Goal: Transaction & Acquisition: Obtain resource

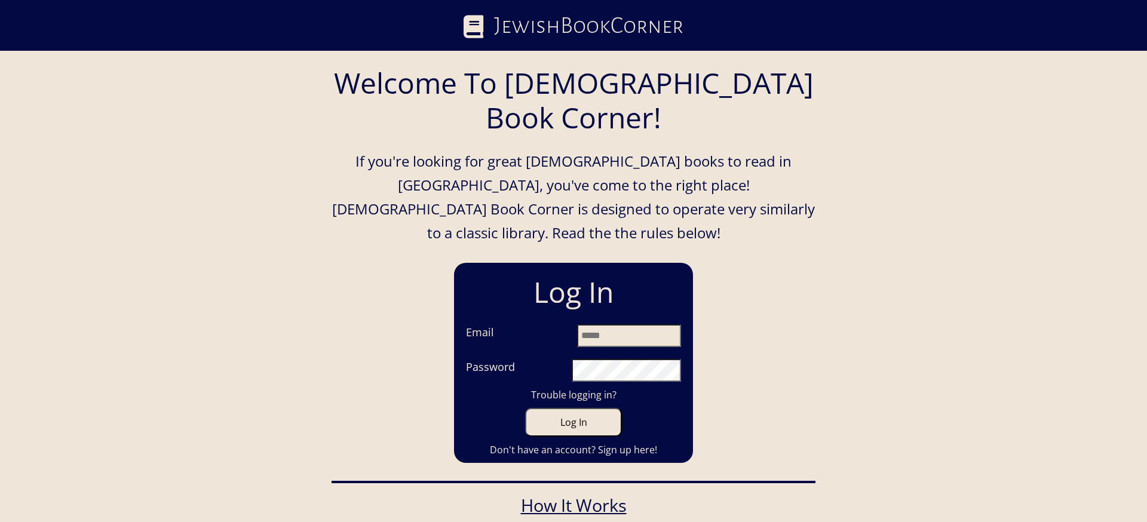
type input "**********"
click at [581, 408] on button "Log In" at bounding box center [573, 422] width 97 height 29
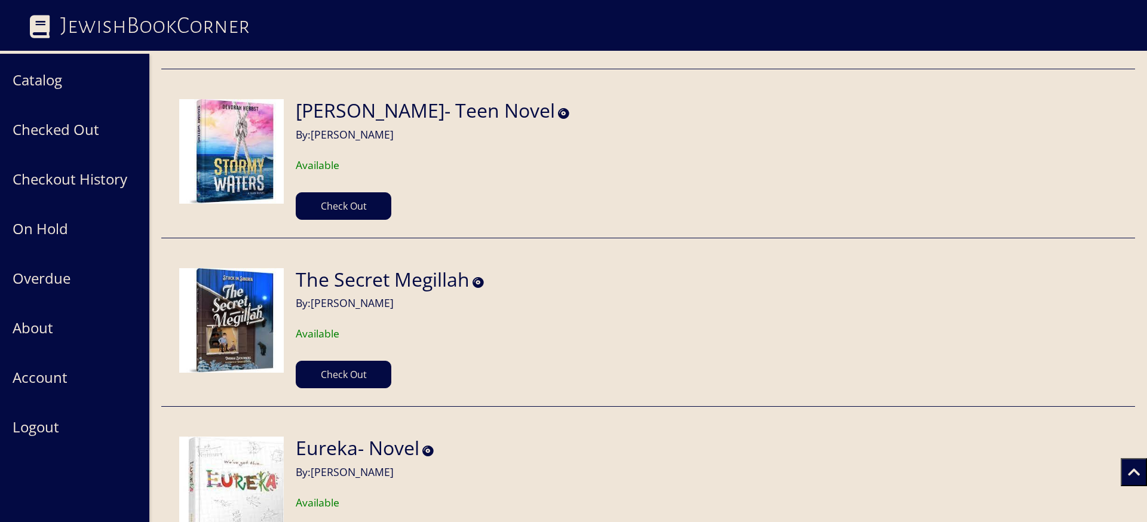
scroll to position [26768, 0]
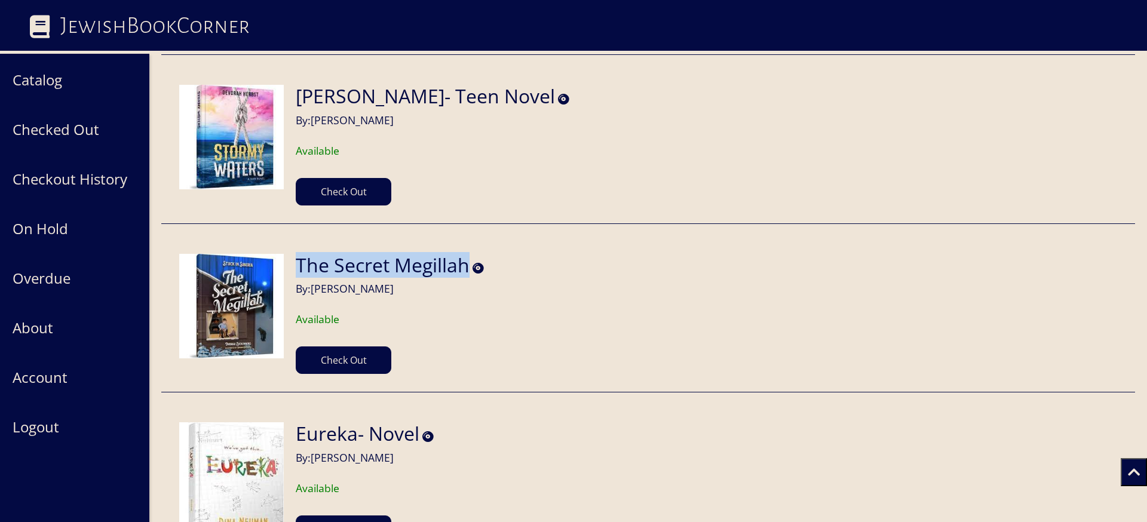
drag, startPoint x: 297, startPoint y: 246, endPoint x: 471, endPoint y: 255, distance: 173.4
click at [471, 255] on section "The Secret Megillah By: [PERSON_NAME]" at bounding box center [390, 275] width 188 height 42
click at [296, 254] on h2 "The Secret Megillah" at bounding box center [383, 265] width 174 height 23
drag, startPoint x: 295, startPoint y: 241, endPoint x: 404, endPoint y: 281, distance: 115.8
click at [404, 281] on section "The Secret Megillah By: [PERSON_NAME] Available Check Out" at bounding box center [384, 314] width 200 height 121
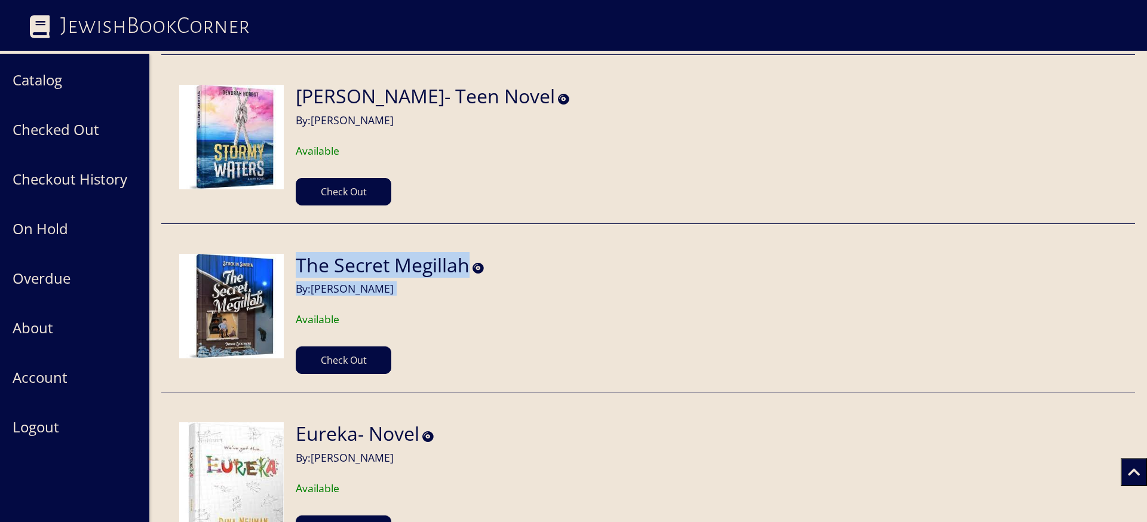
copy section "The Secret Megillah By: [PERSON_NAME]"
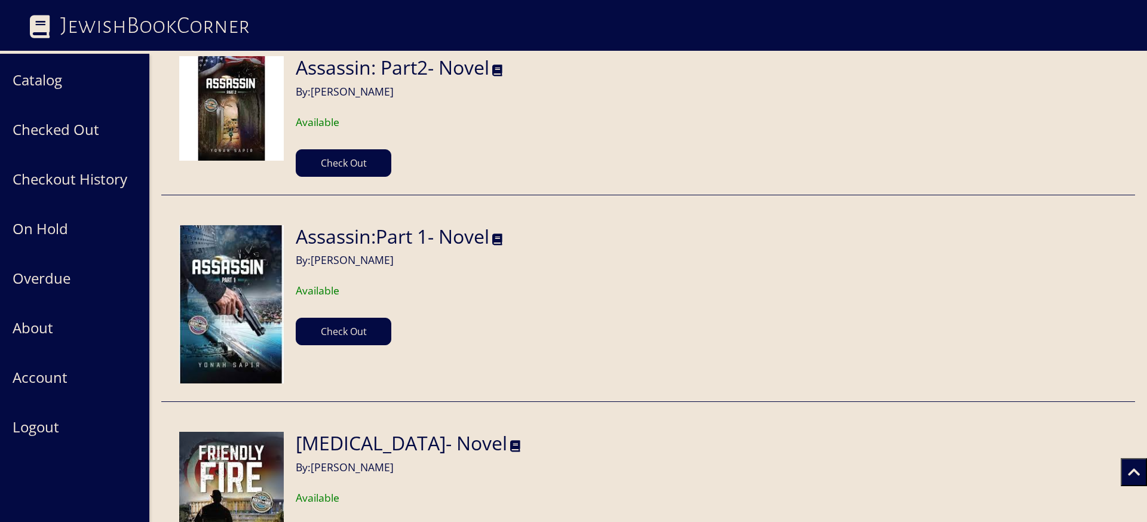
scroll to position [132714, 0]
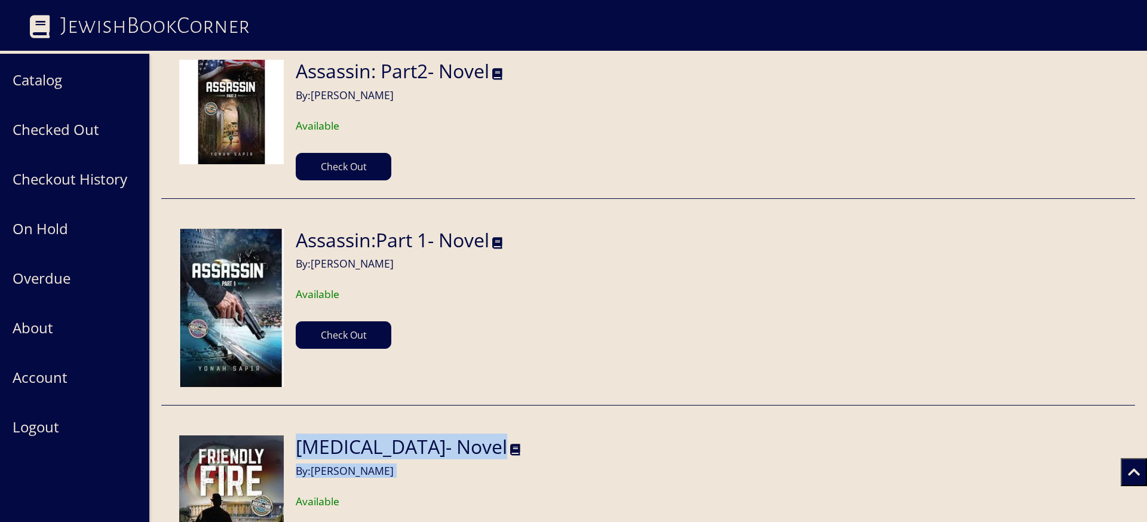
drag, startPoint x: 298, startPoint y: 306, endPoint x: 379, endPoint y: 337, distance: 86.6
click at [379, 435] on section "[MEDICAL_DATA]- Novel By: [PERSON_NAME] Available Check Out" at bounding box center [402, 495] width 236 height 121
copy section "[MEDICAL_DATA]- Novel By: [PERSON_NAME]"
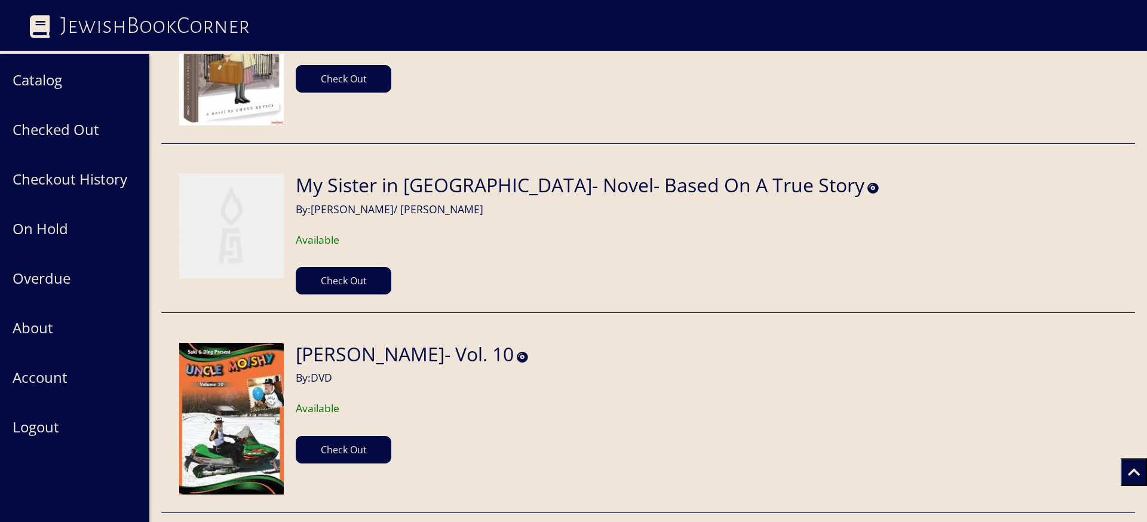
scroll to position [23449, 0]
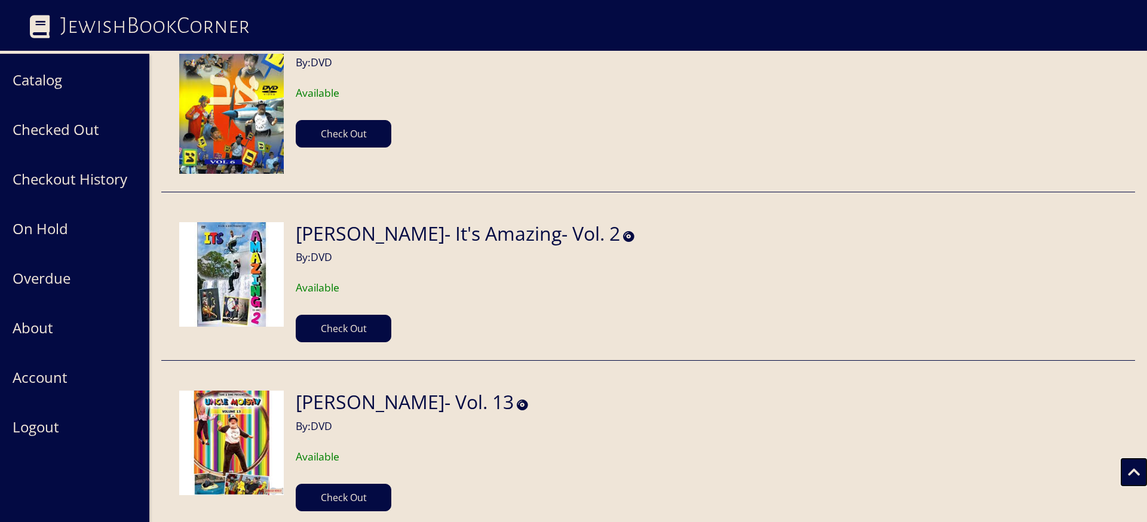
click at [1128, 468] on icon at bounding box center [1134, 472] width 12 height 14
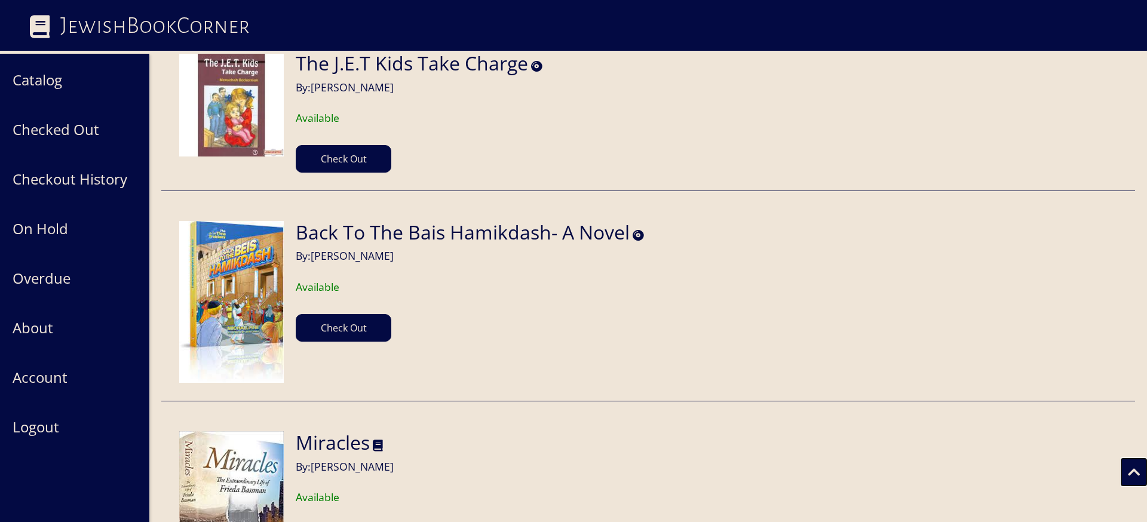
scroll to position [63059, 0]
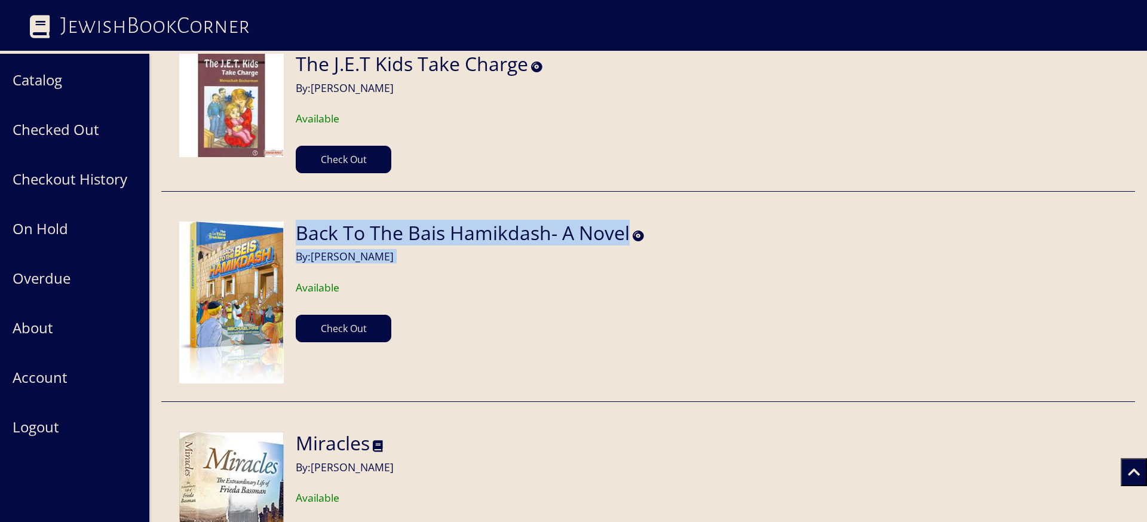
drag, startPoint x: 297, startPoint y: 118, endPoint x: 383, endPoint y: 154, distance: 93.4
click at [383, 222] on section "Back To The Bais Hamikdash- A Novel By: Michael Fine Available Check Out" at bounding box center [464, 282] width 360 height 121
copy section "Back To The Bais Hamikdash- A Novel By: Michael Fine"
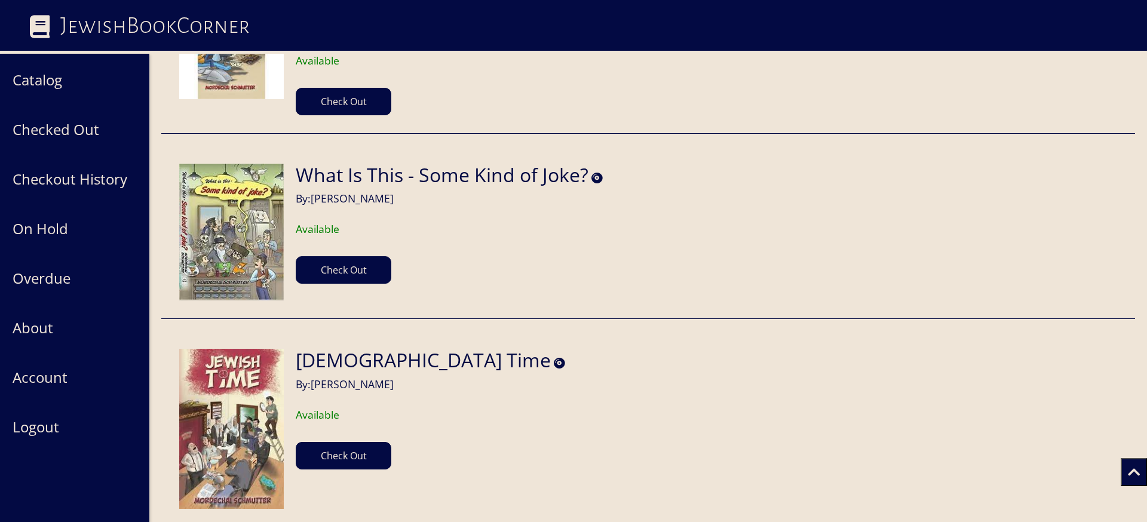
scroll to position [71626, 0]
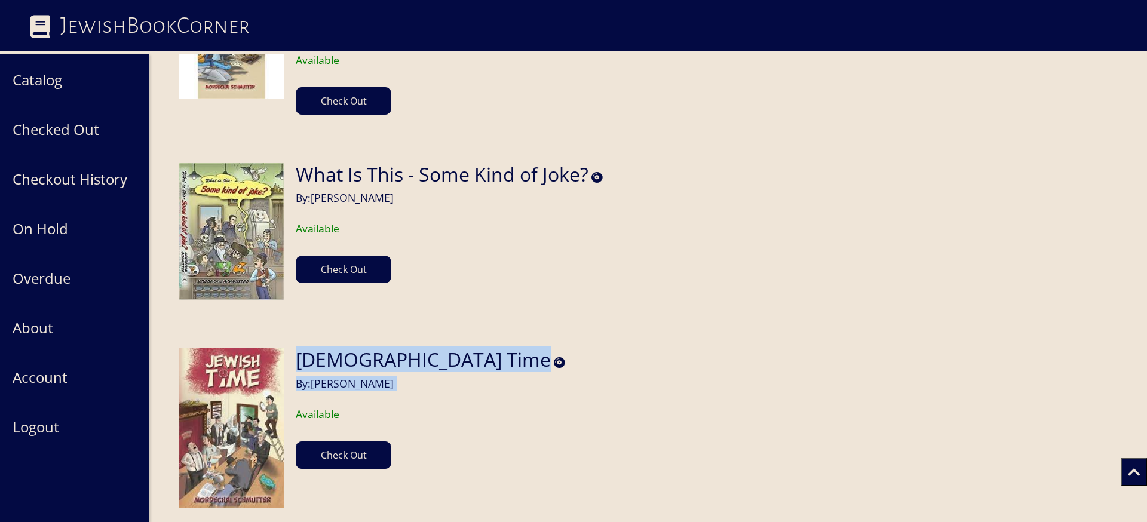
drag, startPoint x: 296, startPoint y: 242, endPoint x: 426, endPoint y: 274, distance: 134.6
click at [426, 330] on article "Jewish Time By: Mordechai Schmutter Available Check Out" at bounding box center [647, 428] width 973 height 196
copy section "Jewish Time By: Mordechai Schmutter"
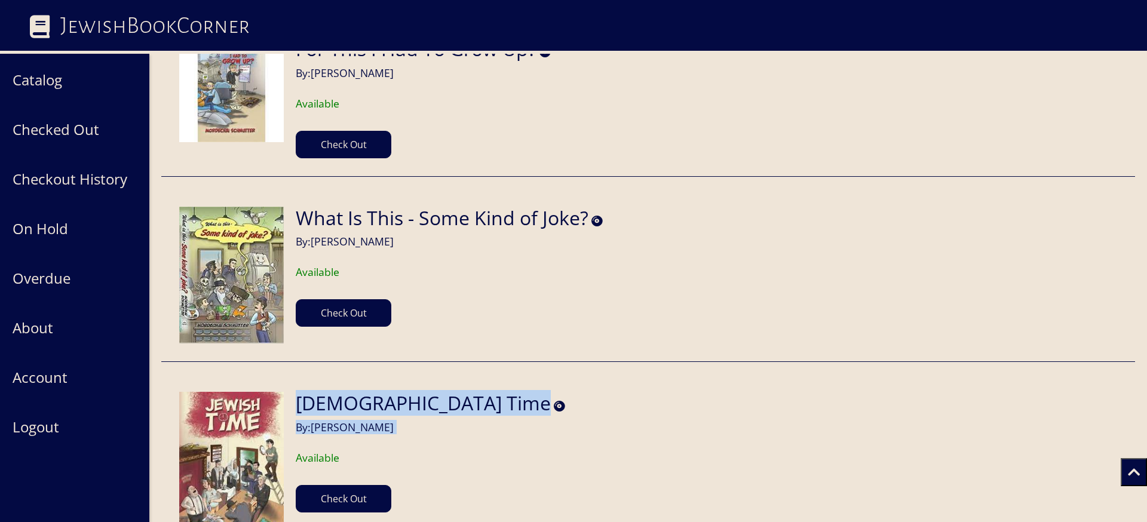
scroll to position [71578, 0]
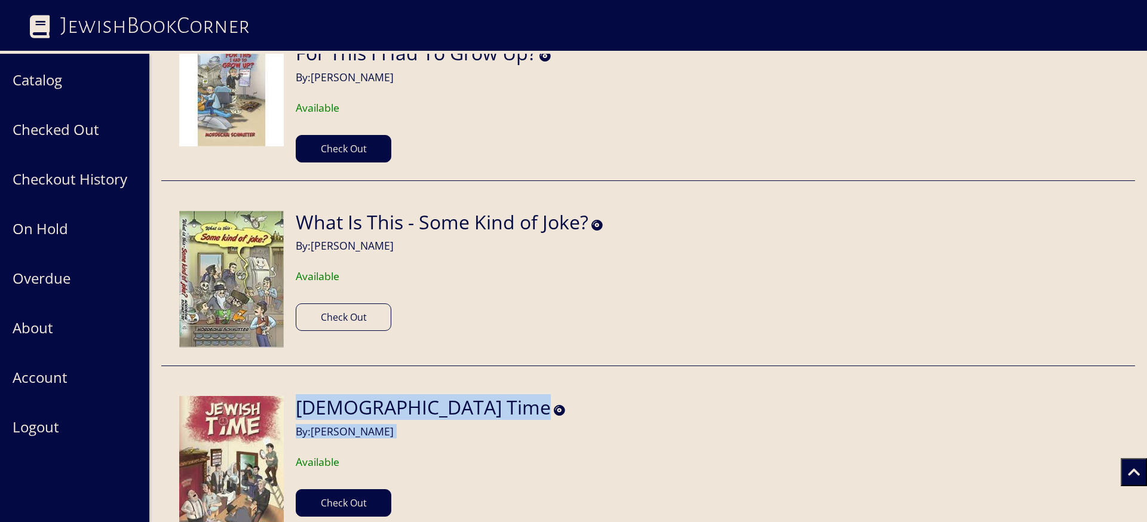
click at [361, 303] on button "Check Out" at bounding box center [344, 316] width 96 height 27
click at [350, 489] on button "Check Out" at bounding box center [344, 502] width 96 height 27
